Goal: Find specific page/section: Find specific page/section

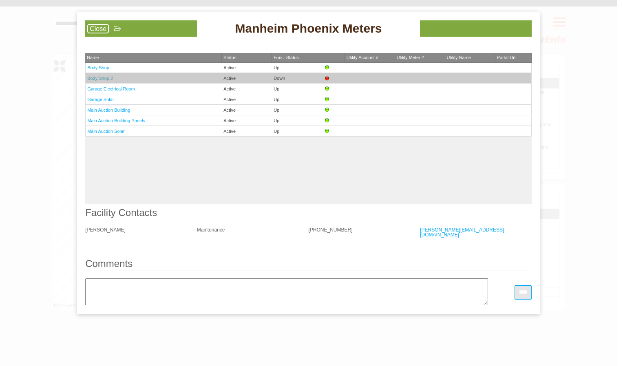
click at [103, 79] on link "Body Shop 2" at bounding box center [100, 78] width 26 height 5
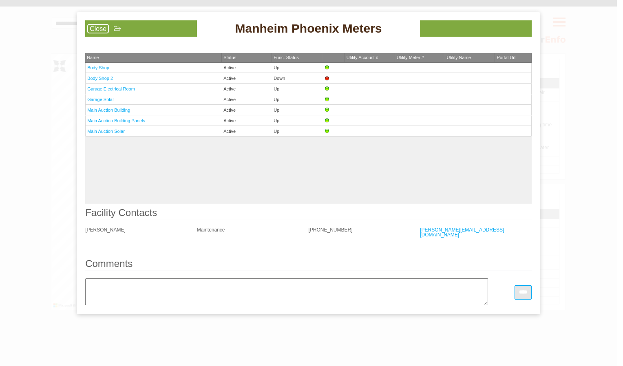
click at [96, 30] on link "Close" at bounding box center [98, 28] width 22 height 9
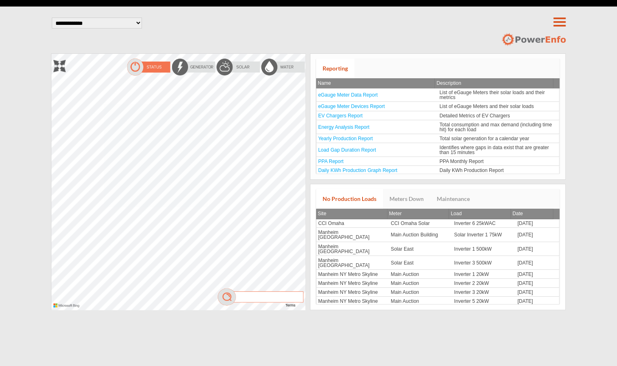
click at [233, 68] on img at bounding box center [238, 67] width 45 height 18
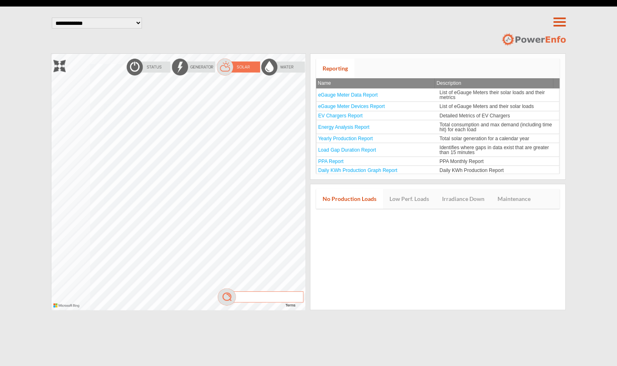
click at [51, 54] on div at bounding box center [51, 54] width 0 height 0
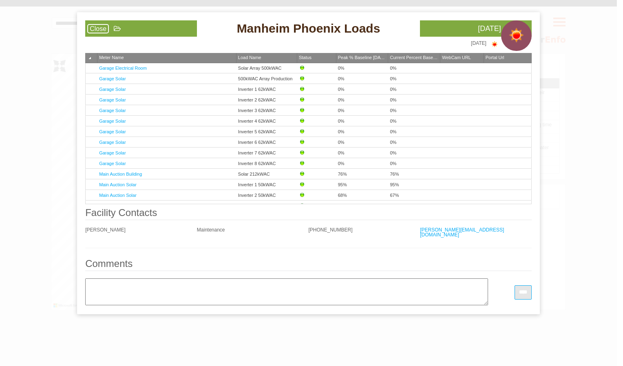
click at [103, 28] on link "Close" at bounding box center [98, 28] width 22 height 9
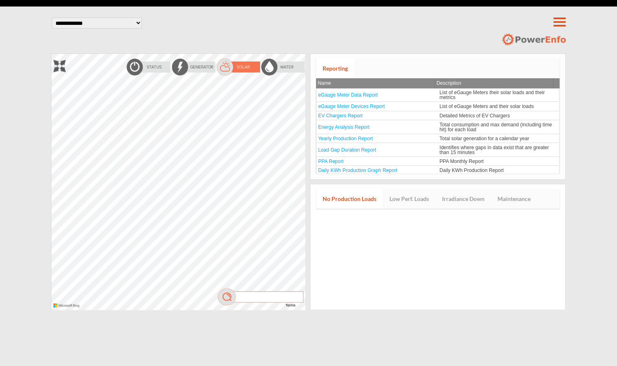
click at [214, 30] on header "**********" at bounding box center [308, 30] width 517 height 47
